Goal: Information Seeking & Learning: Learn about a topic

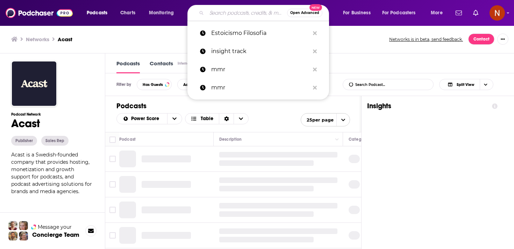
type input "اشتري مني"
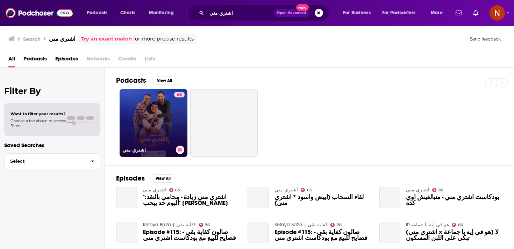
click at [150, 123] on link "65 اشتري مني" at bounding box center [154, 123] width 68 height 68
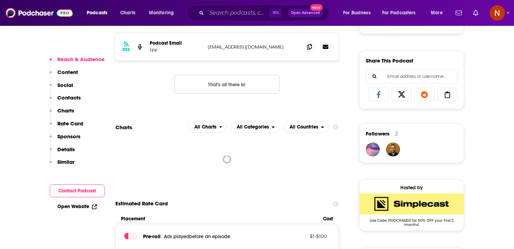
scroll to position [527, 0]
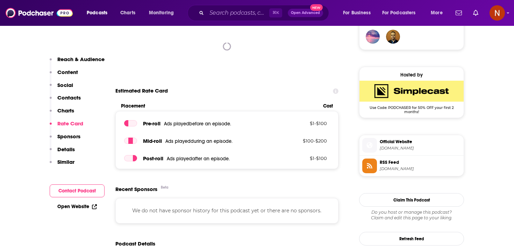
click at [386, 167] on span "RSS Feed [DOMAIN_NAME]" at bounding box center [419, 166] width 84 height 14
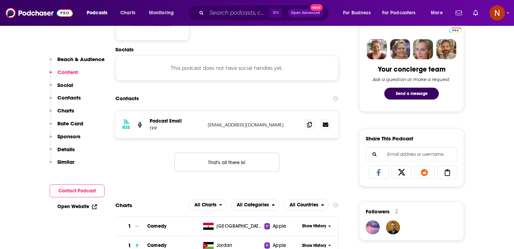
scroll to position [372, 0]
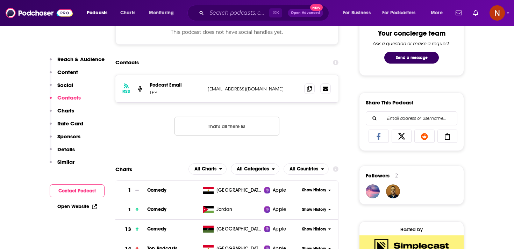
click at [381, 245] on img "SimpleCast Deal: Use Code: PODCHASER for 50% OFF your first 2 months!" at bounding box center [412, 246] width 104 height 21
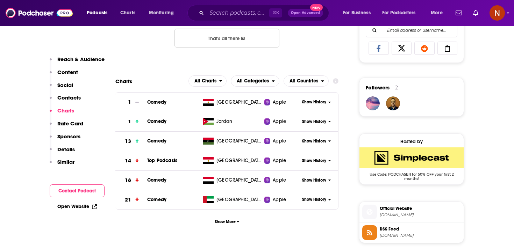
scroll to position [616, 0]
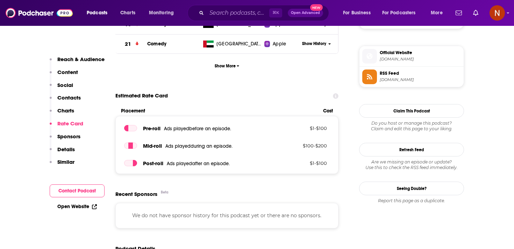
click at [396, 81] on span "[DOMAIN_NAME]" at bounding box center [420, 79] width 81 height 5
